Goal: Transaction & Acquisition: Purchase product/service

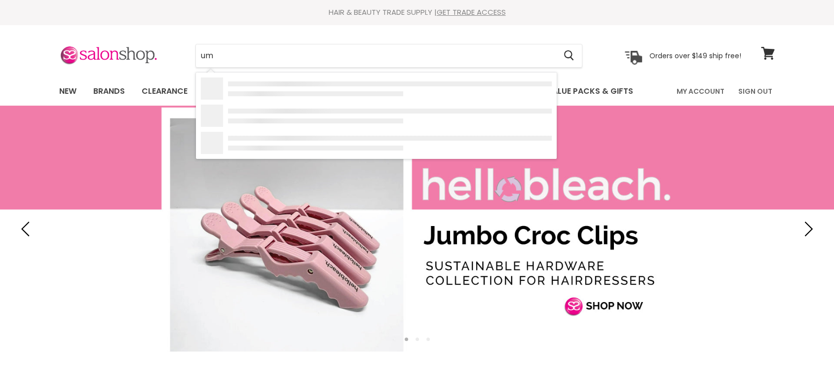
type input "ump"
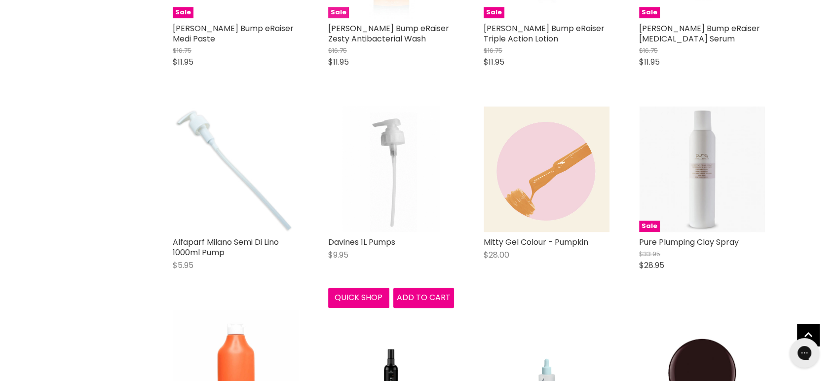
scroll to position [932, 0]
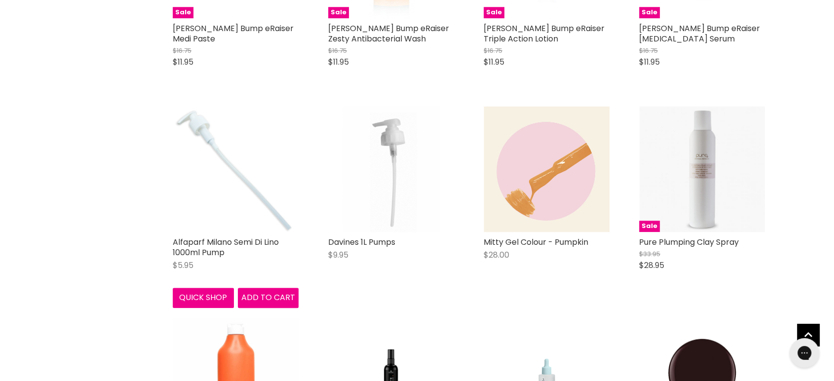
click at [230, 216] on img "Main content" at bounding box center [236, 169] width 126 height 126
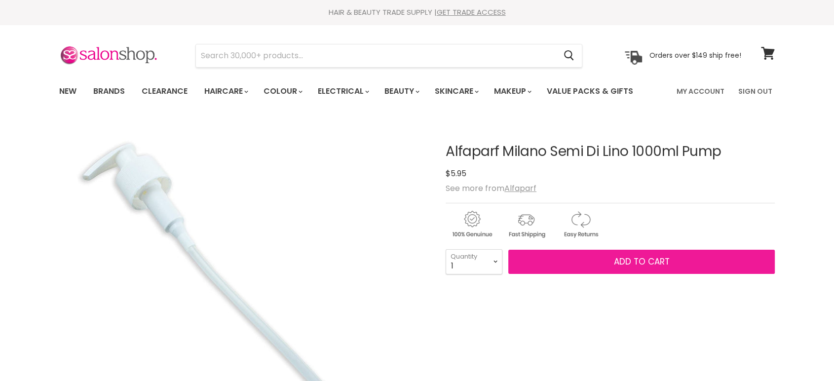
click at [623, 262] on span "Add to cart" at bounding box center [642, 262] width 56 height 12
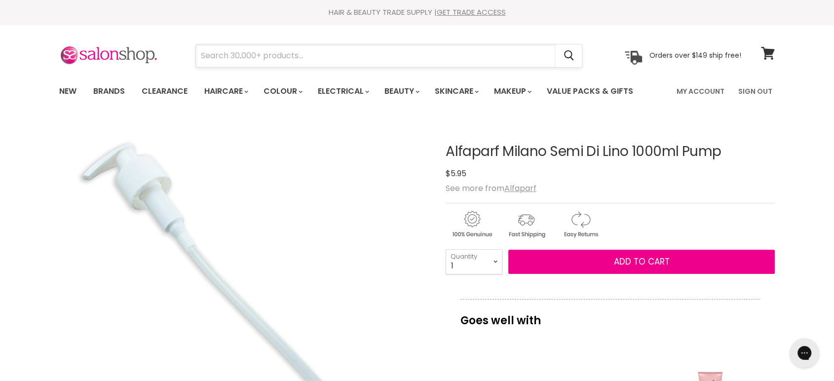
paste input "Alfaparf Semi Di Lino Diamond"
type input "Alfaparf Semi Di Lino Diamond"
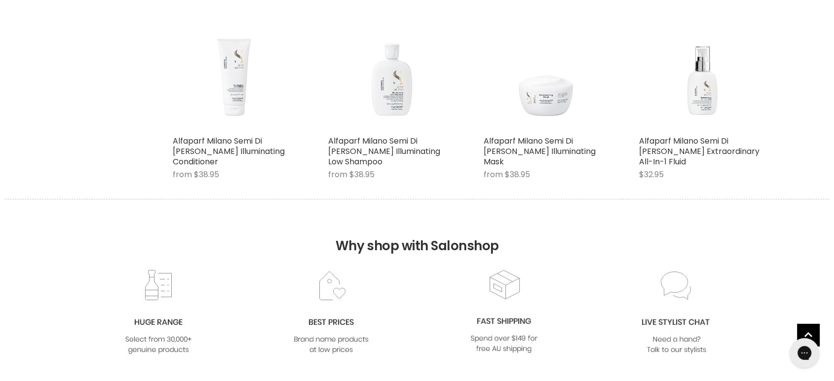
click at [222, 151] on link "Alfaparf Milano Semi Di [PERSON_NAME] Illuminating Conditioner" at bounding box center [229, 151] width 112 height 32
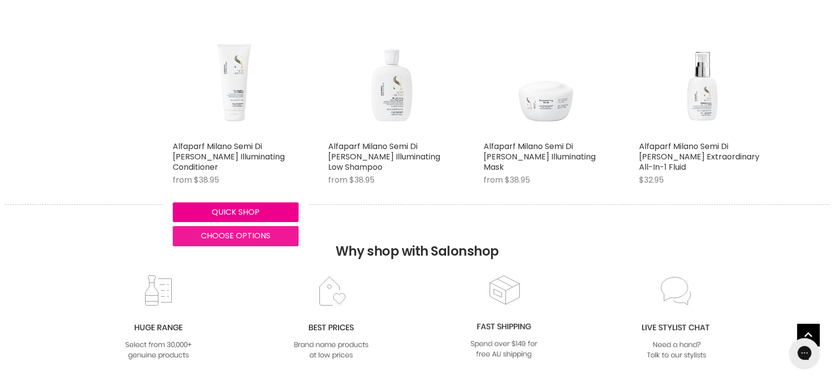
click at [225, 232] on span "Choose options" at bounding box center [236, 235] width 70 height 11
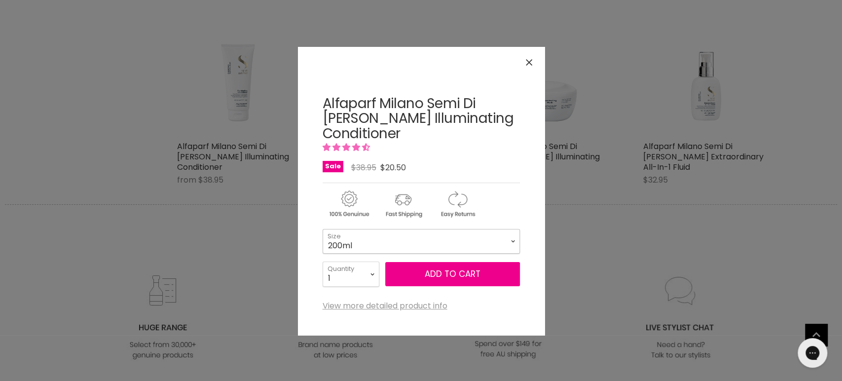
drag, startPoint x: 367, startPoint y: 236, endPoint x: 366, endPoint y: 241, distance: 5.2
click at [367, 236] on select "200ml 1 Litre" at bounding box center [421, 241] width 197 height 25
click at [323, 229] on select "200ml 1 Litre" at bounding box center [421, 241] width 197 height 25
select select "1 Litre"
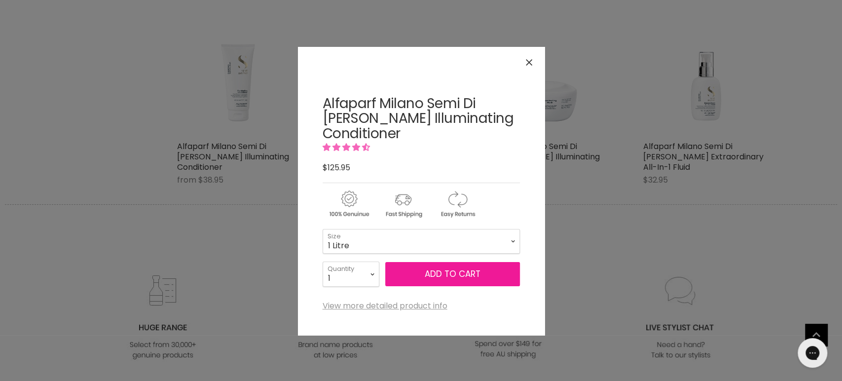
click at [445, 275] on button "Add to cart" at bounding box center [452, 274] width 135 height 25
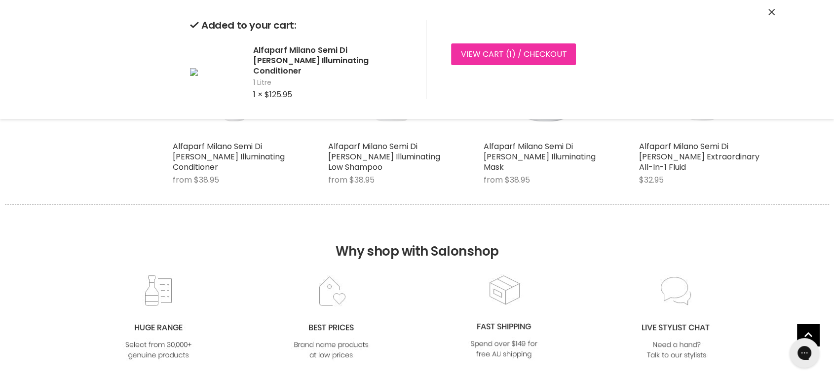
click at [464, 51] on link "View cart ( 1 ) / Checkout" at bounding box center [513, 54] width 125 height 22
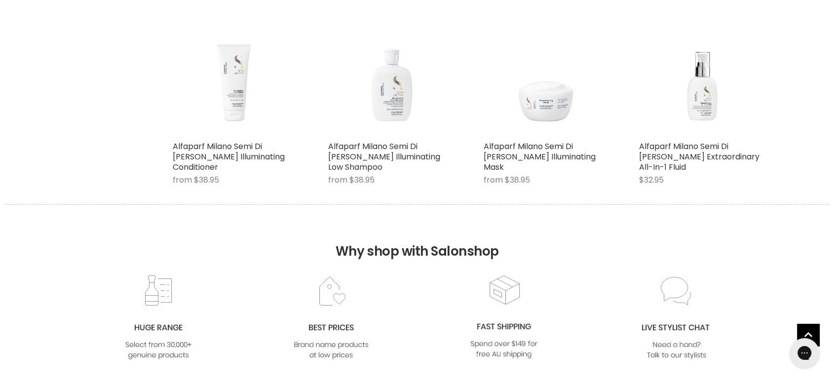
click at [387, 139] on div "Alfaparf Milano Semi Di Lino Diamond Illuminating Low Shampoo from $38.95 Alfap…" at bounding box center [391, 102] width 146 height 204
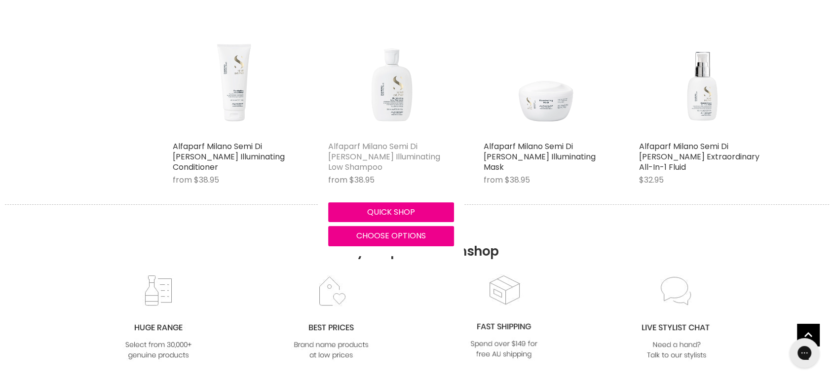
click at [406, 141] on link "Alfaparf Milano Semi Di [PERSON_NAME] Illuminating Low Shampoo" at bounding box center [384, 157] width 112 height 32
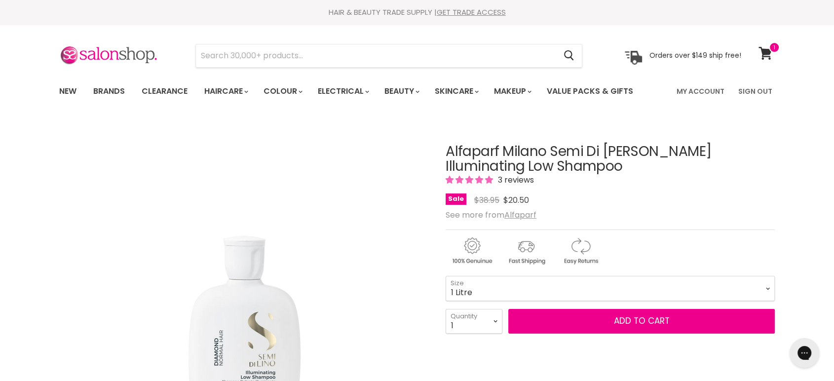
click at [446, 276] on select "250ml 1 Litre" at bounding box center [610, 288] width 329 height 25
select select "1 Litre"
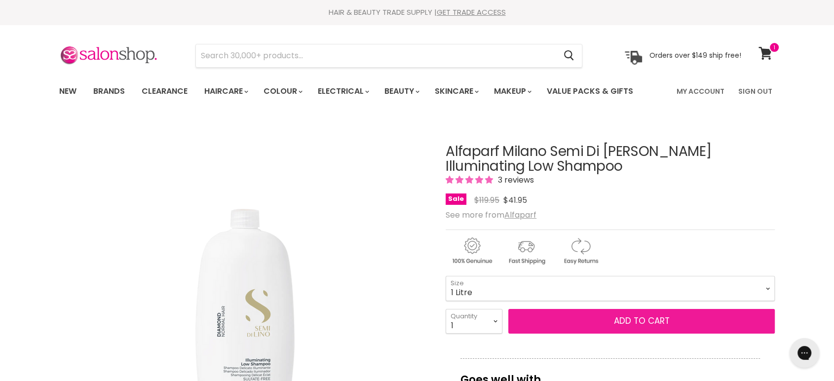
click at [629, 320] on button "Add to cart" at bounding box center [641, 321] width 266 height 25
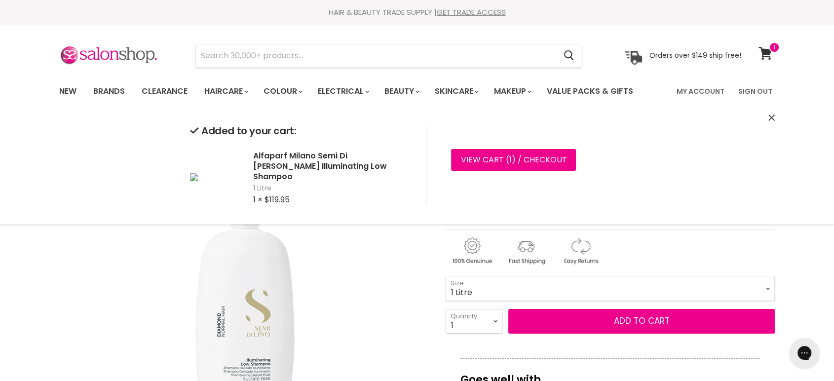
click at [774, 121] on button "Close" at bounding box center [771, 118] width 6 height 10
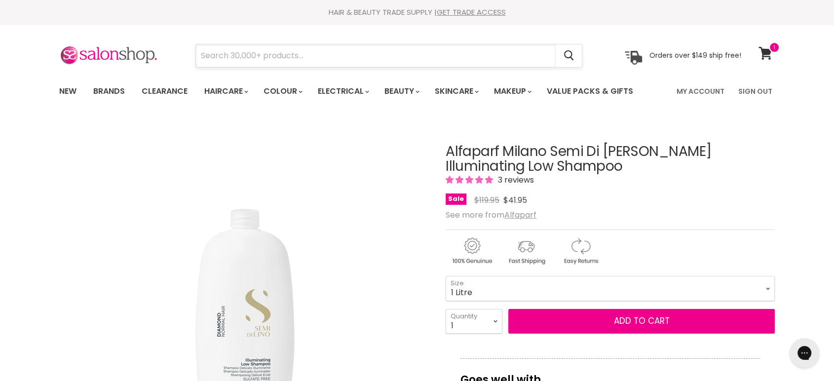
click at [361, 56] on input "Search" at bounding box center [376, 55] width 360 height 23
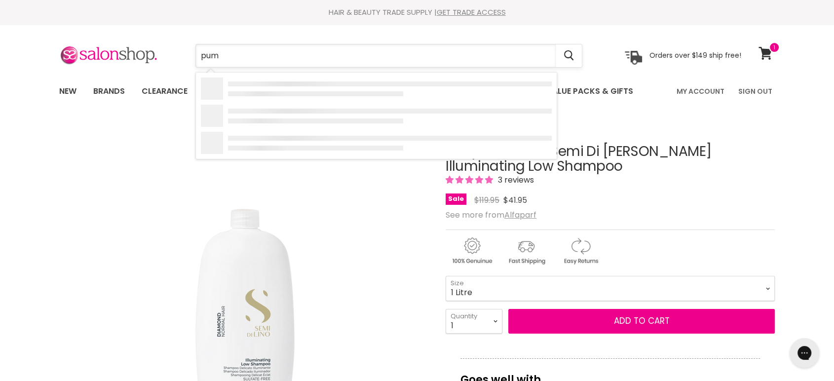
type input "pump"
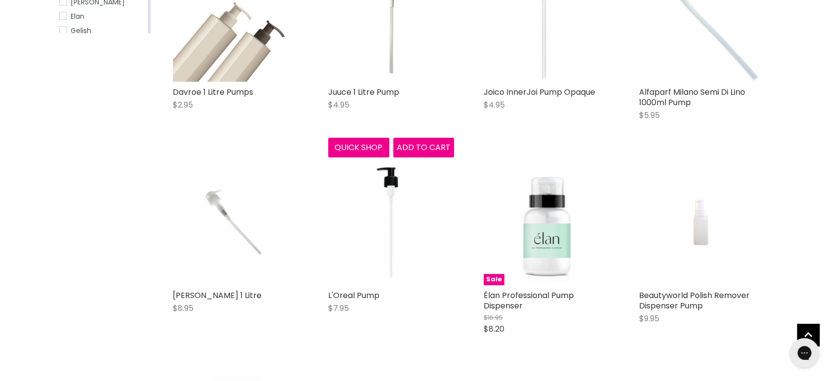
scroll to position [274, 0]
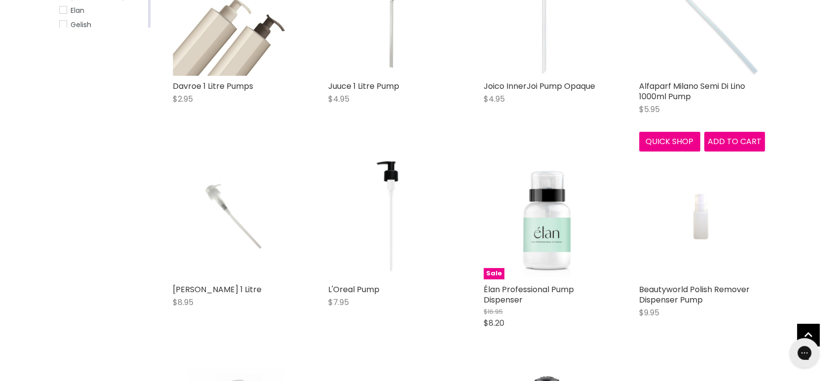
click at [724, 58] on img "Main content" at bounding box center [702, 13] width 126 height 126
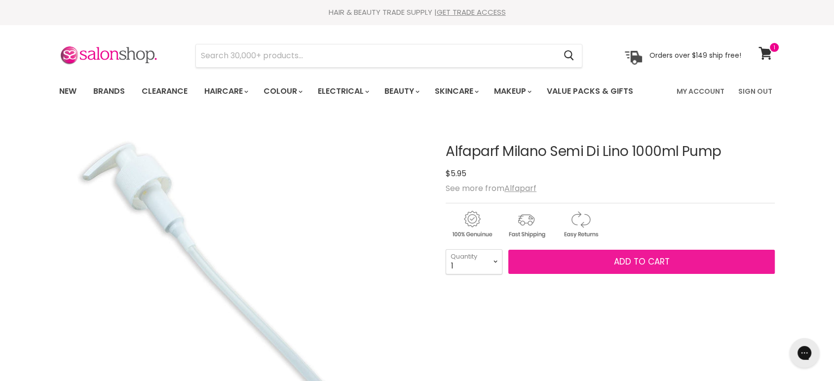
click at [633, 261] on span "Add to cart" at bounding box center [642, 262] width 56 height 12
click at [633, 260] on span "Add to cart" at bounding box center [642, 262] width 56 height 12
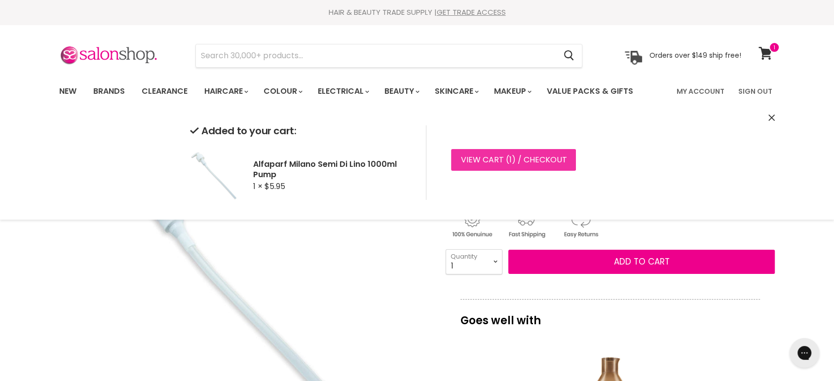
click at [495, 158] on link "View cart ( 1 ) / Checkout" at bounding box center [513, 160] width 125 height 22
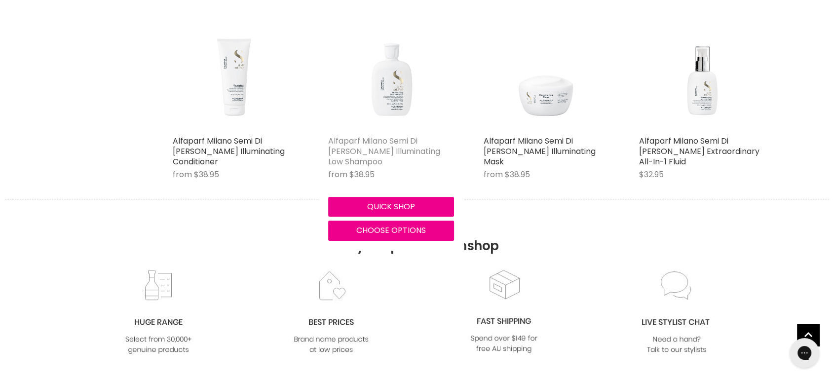
click at [379, 138] on link "Alfaparf Milano Semi Di Lino Diamond Illuminating Low Shampoo" at bounding box center [384, 151] width 112 height 32
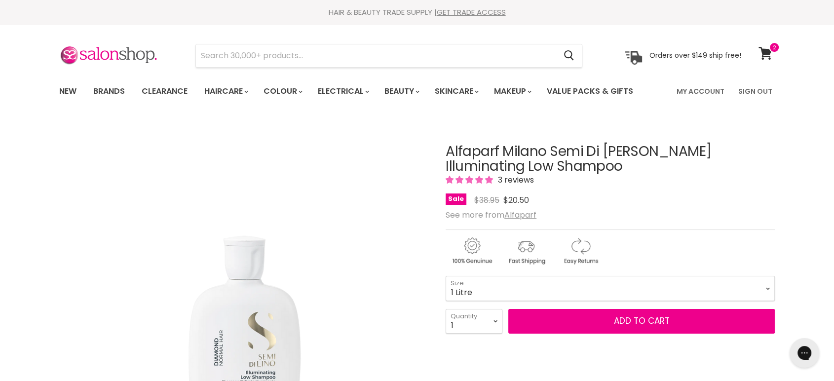
click at [446, 276] on select "250ml 1 Litre" at bounding box center [610, 288] width 329 height 25
select select "1 Litre"
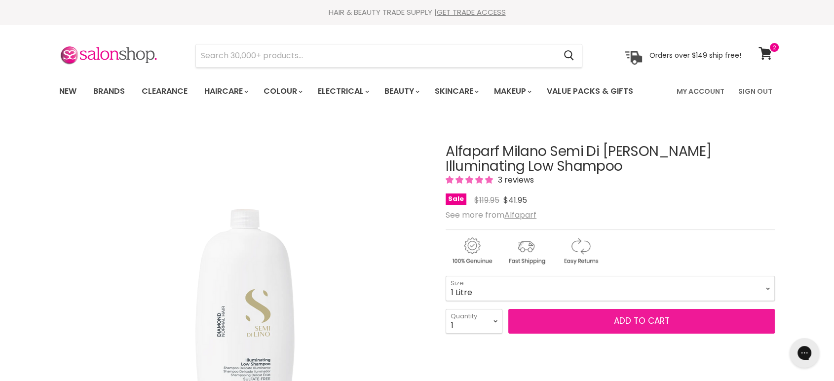
click at [624, 316] on button "Add to cart" at bounding box center [641, 321] width 266 height 25
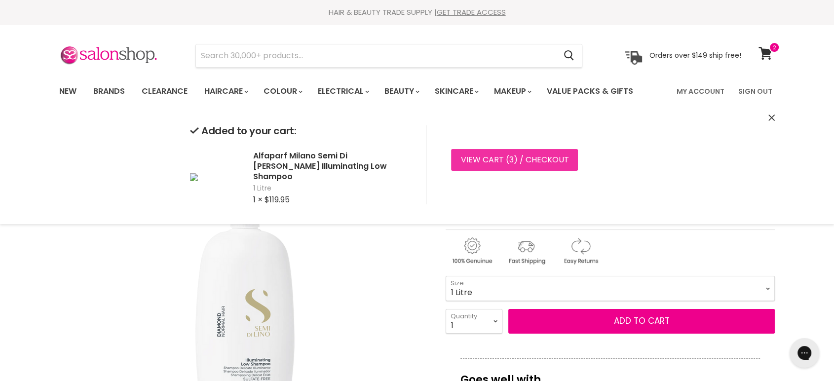
click at [509, 160] on span "3" at bounding box center [511, 159] width 4 height 11
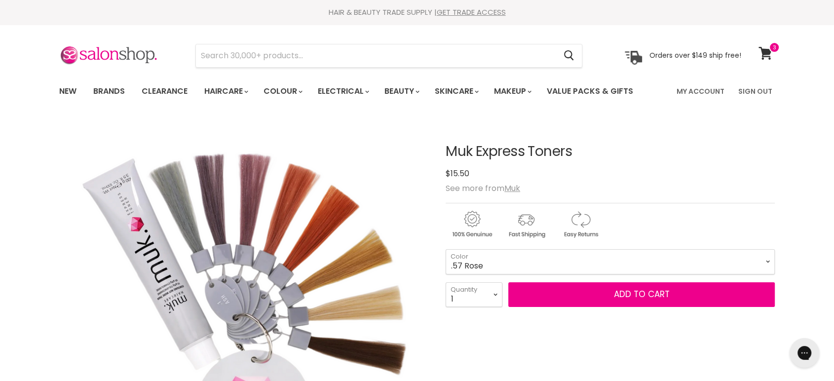
click at [446, 249] on select ".1 Ash .12 Smokey Silver .2 Lilac .57 Rose .42 Coral .37 Soft Gold .72 Pearl .0…" at bounding box center [610, 261] width 329 height 25
select select ".57 Rose"
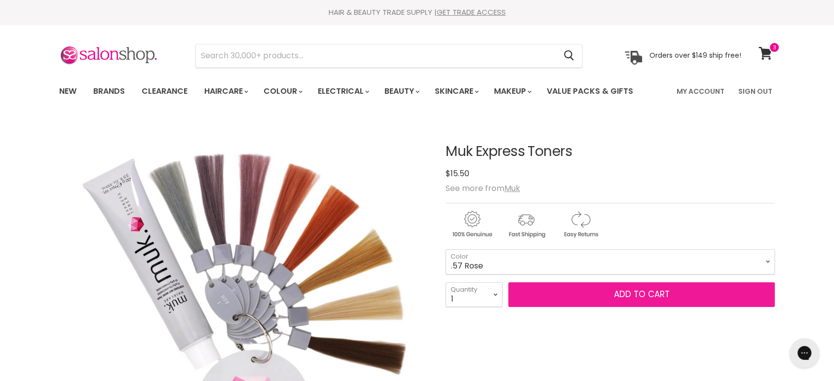
click at [604, 297] on button "Add to cart" at bounding box center [641, 294] width 266 height 25
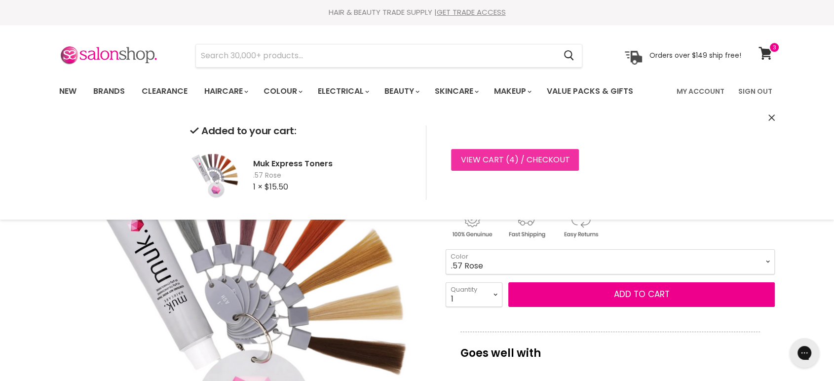
click at [482, 159] on link "View cart ( 4 ) / Checkout" at bounding box center [515, 160] width 128 height 22
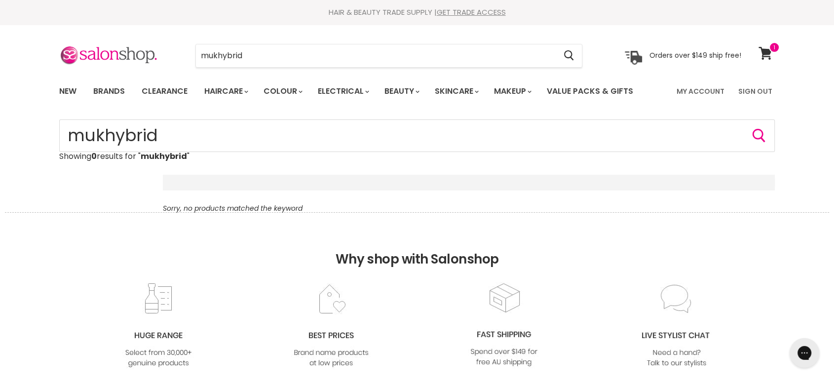
click at [205, 51] on input "mukhybrid" at bounding box center [376, 55] width 360 height 23
click at [224, 49] on input "mukhybrid" at bounding box center [376, 55] width 360 height 23
type input "muk hybrid"
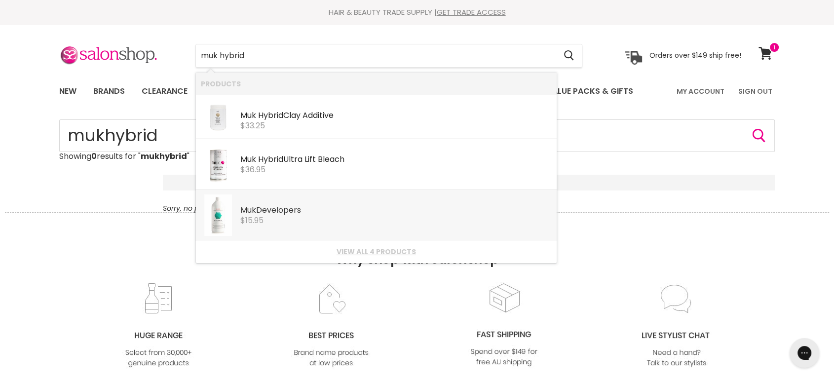
click at [281, 206] on div "Muk Developers" at bounding box center [395, 211] width 311 height 10
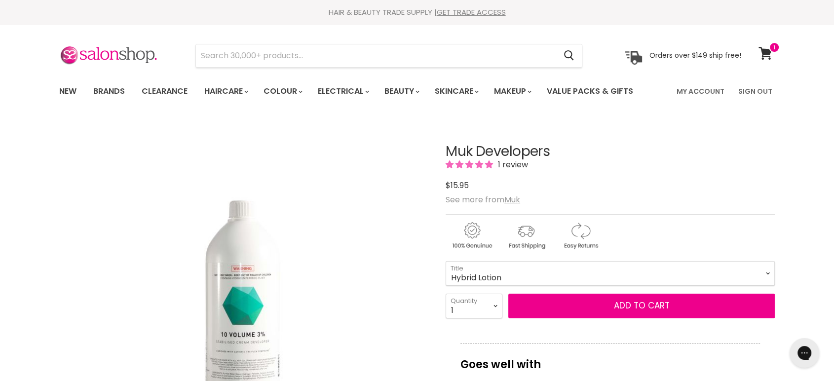
click at [446, 261] on select "10Vol 20Vol 30Vol 40Vol Hybrid Lotion Hybrid Intense Lotion Inter-Blend Man Lot…" at bounding box center [610, 273] width 329 height 25
select select "Hybrid Lotion"
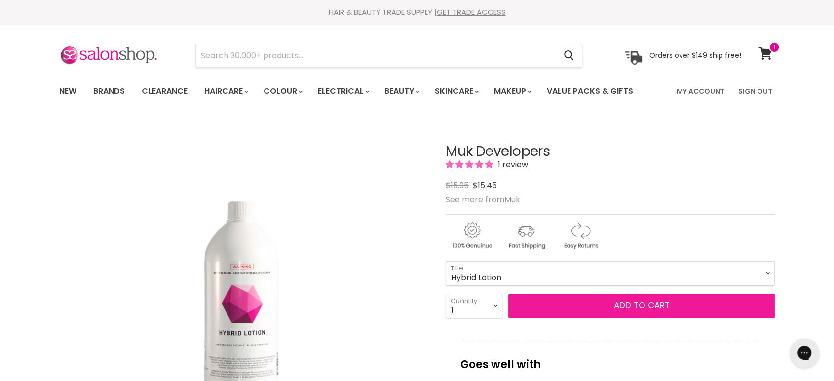
click at [608, 303] on button "Add to cart" at bounding box center [641, 306] width 266 height 25
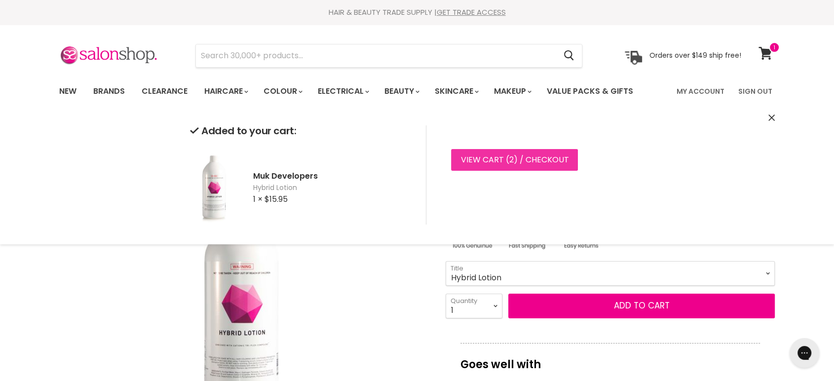
click at [504, 153] on link "View cart ( 2 ) / Checkout" at bounding box center [514, 160] width 127 height 22
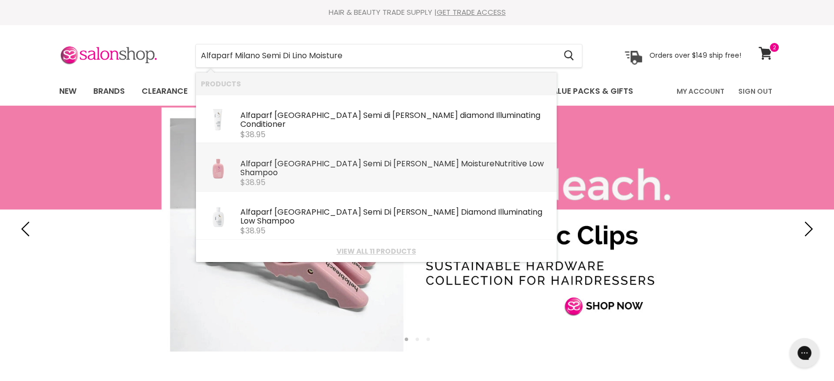
click at [300, 160] on div "Alfaparf Milano Semi Di Lino Moisture Nutritive Low Shampoo" at bounding box center [395, 168] width 311 height 19
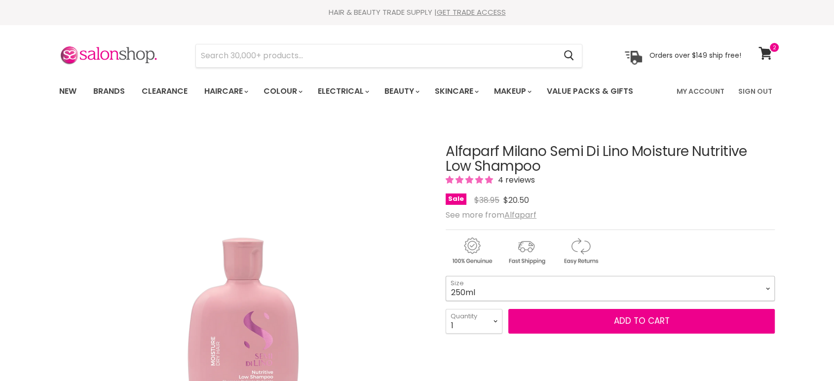
click at [510, 287] on select "250ml 1 Litre" at bounding box center [610, 288] width 329 height 25
click at [446, 276] on select "250ml 1 Litre" at bounding box center [610, 288] width 329 height 25
select select "1 Litre"
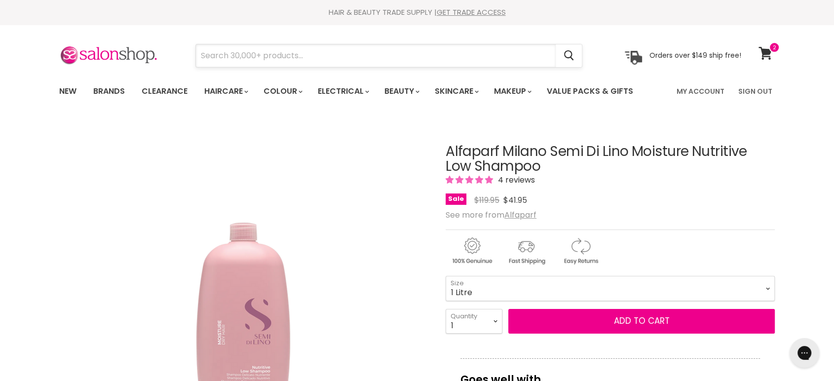
click at [257, 54] on input "Search" at bounding box center [376, 55] width 360 height 23
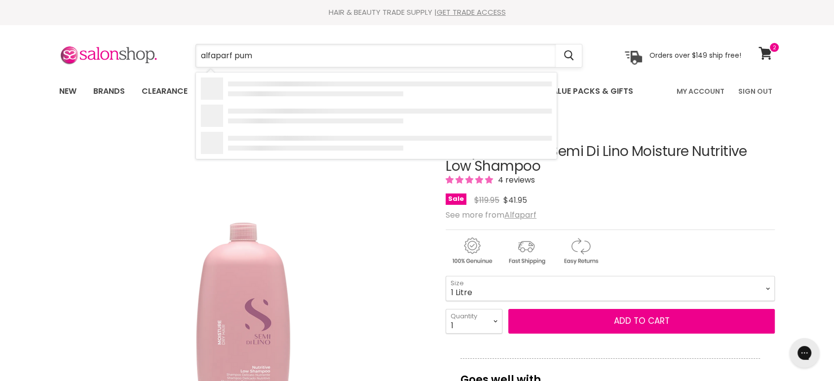
type input "alfaparf pump"
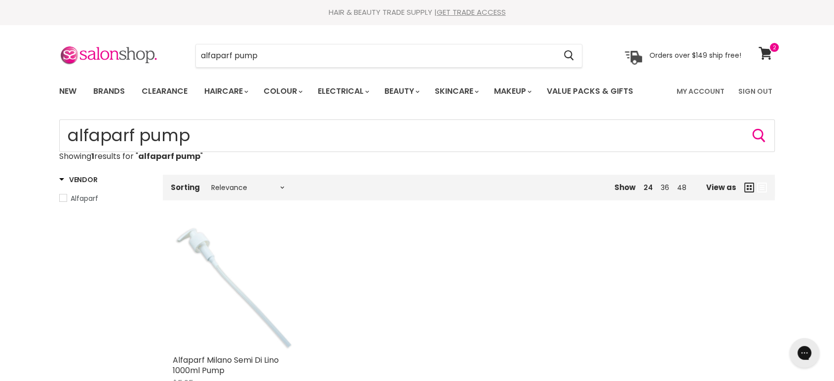
drag, startPoint x: 301, startPoint y: 35, endPoint x: 301, endPoint y: 41, distance: 6.4
click at [301, 40] on section "Menu alfaparf pump Cancel" at bounding box center [417, 51] width 740 height 52
click at [292, 49] on input "alfaparf pump" at bounding box center [376, 55] width 360 height 23
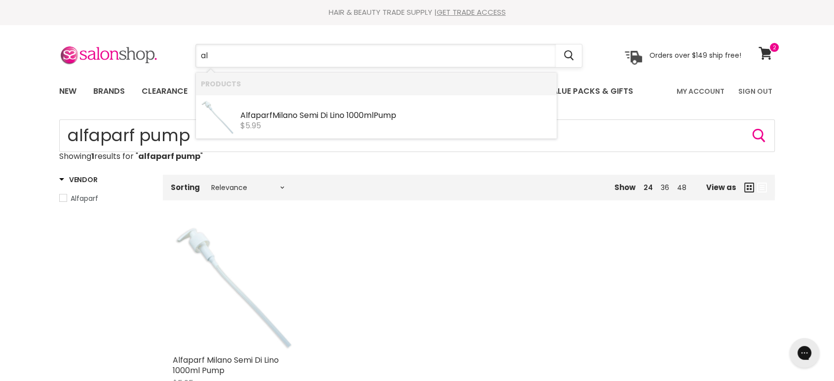
type input "a"
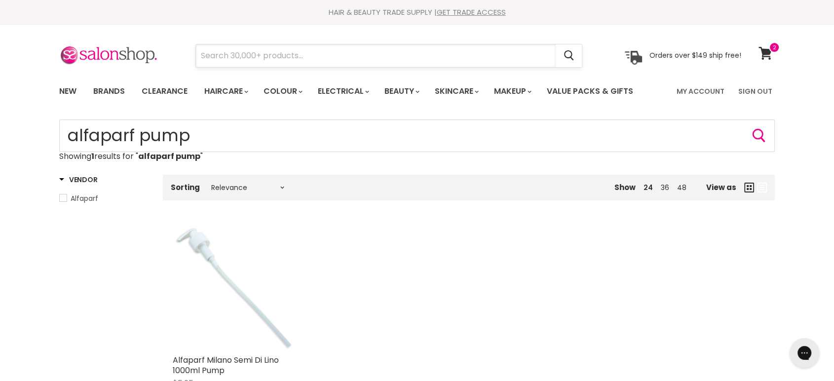
paste input "Alfaparf Lisse Design Easy Lisse Discipline Treatment"
type input "Alfaparf Lisse Design Easy Lisse Discipline Treatment"
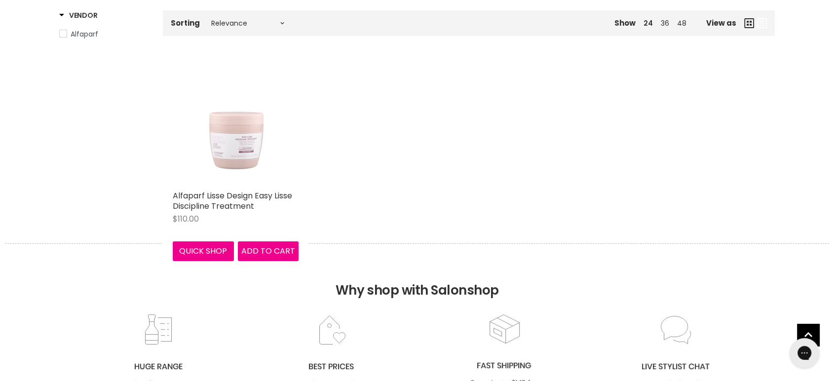
click at [247, 164] on img "Main content" at bounding box center [236, 123] width 126 height 126
